Goal: Task Accomplishment & Management: Use online tool/utility

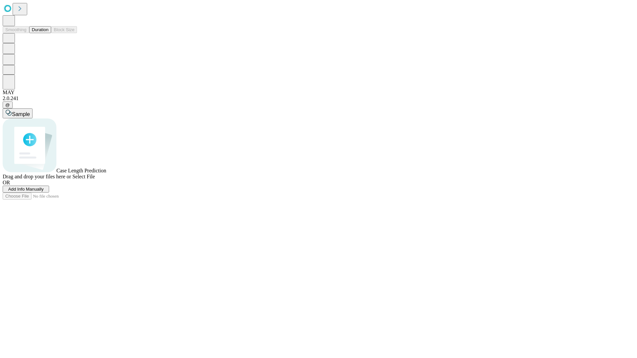
click at [48, 33] on button "Duration" at bounding box center [40, 29] width 22 height 7
click at [44, 192] on span "Add Info Manually" at bounding box center [26, 189] width 36 height 5
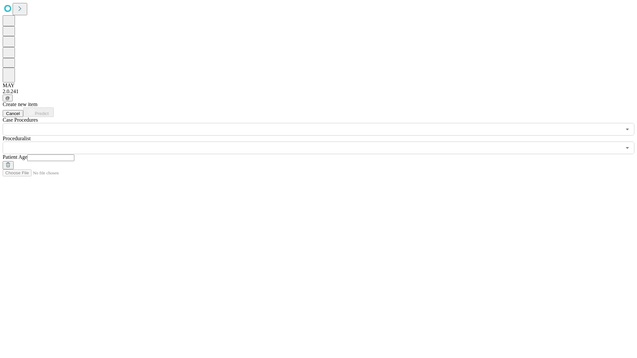
click at [74, 155] on input "text" at bounding box center [50, 158] width 47 height 7
type input "**"
click at [323, 142] on input "text" at bounding box center [312, 148] width 619 height 13
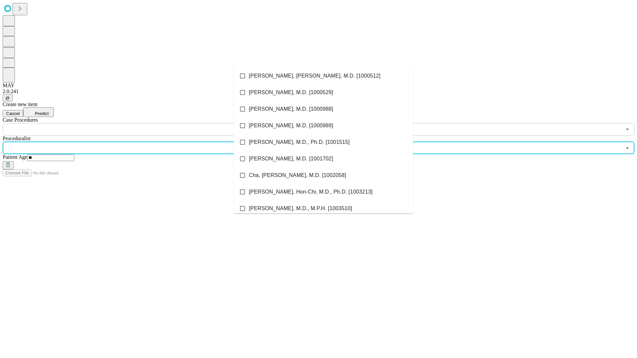
click at [323, 76] on li "[PERSON_NAME], [PERSON_NAME], M.D. [1000512]" at bounding box center [323, 76] width 179 height 17
click at [139, 123] on input "text" at bounding box center [312, 129] width 619 height 13
